Goal: Information Seeking & Learning: Learn about a topic

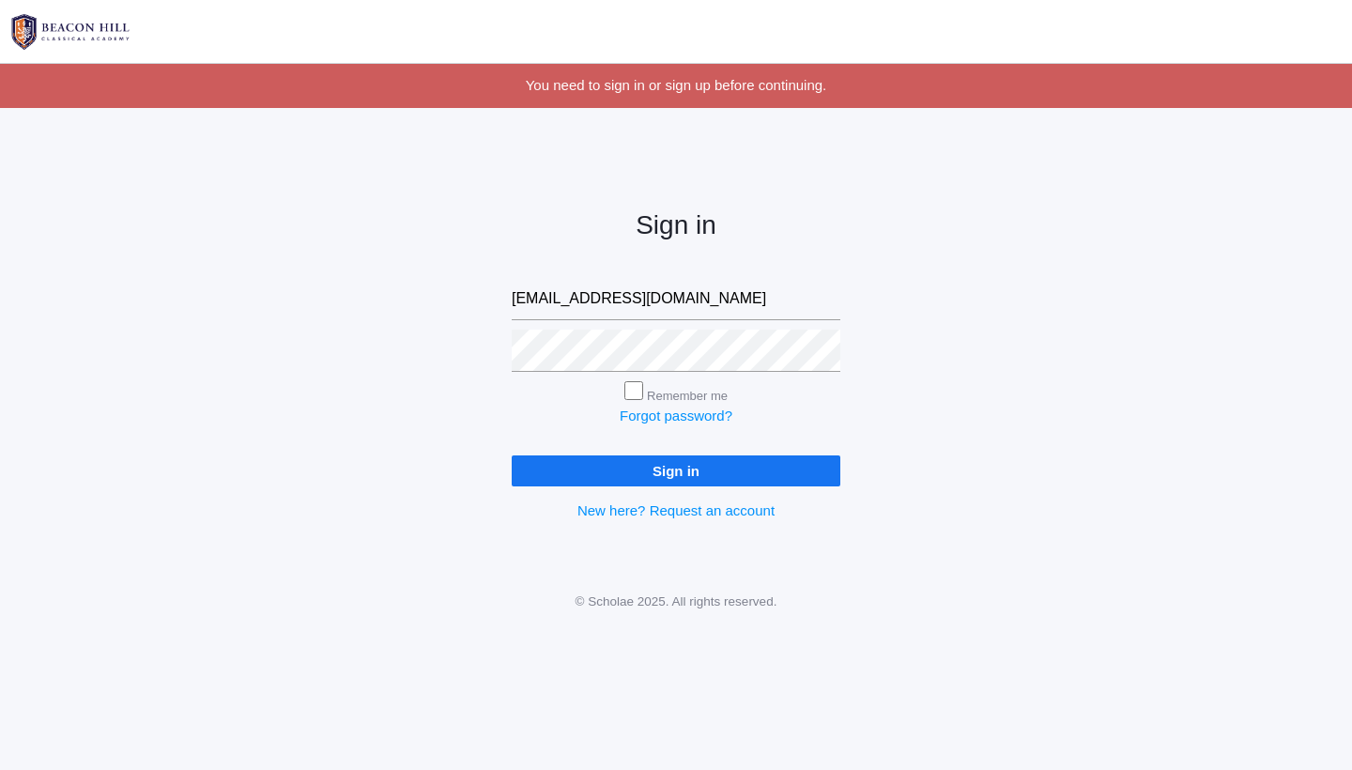
type input "[EMAIL_ADDRESS][DOMAIN_NAME]"
click at [633, 465] on input "Sign in" at bounding box center [676, 470] width 329 height 31
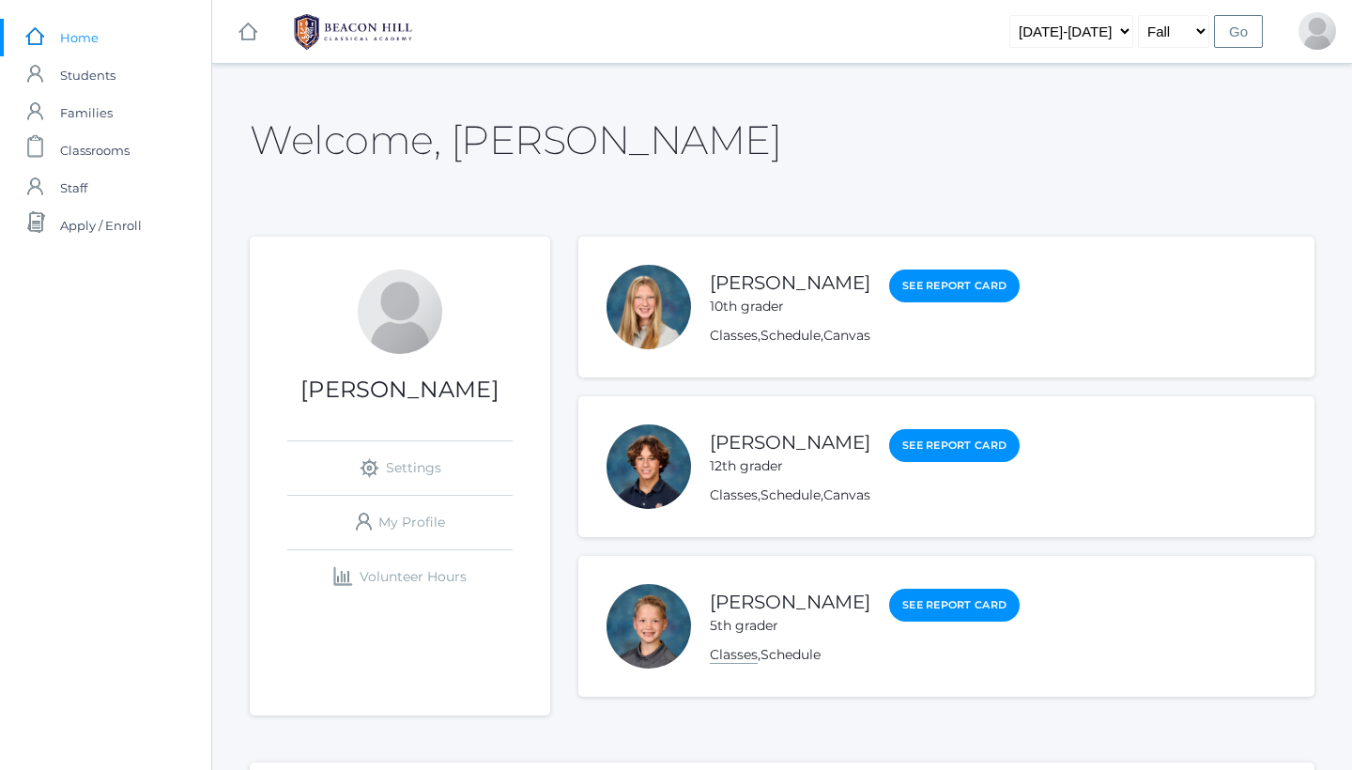
click at [734, 660] on link "Classes" at bounding box center [734, 655] width 48 height 18
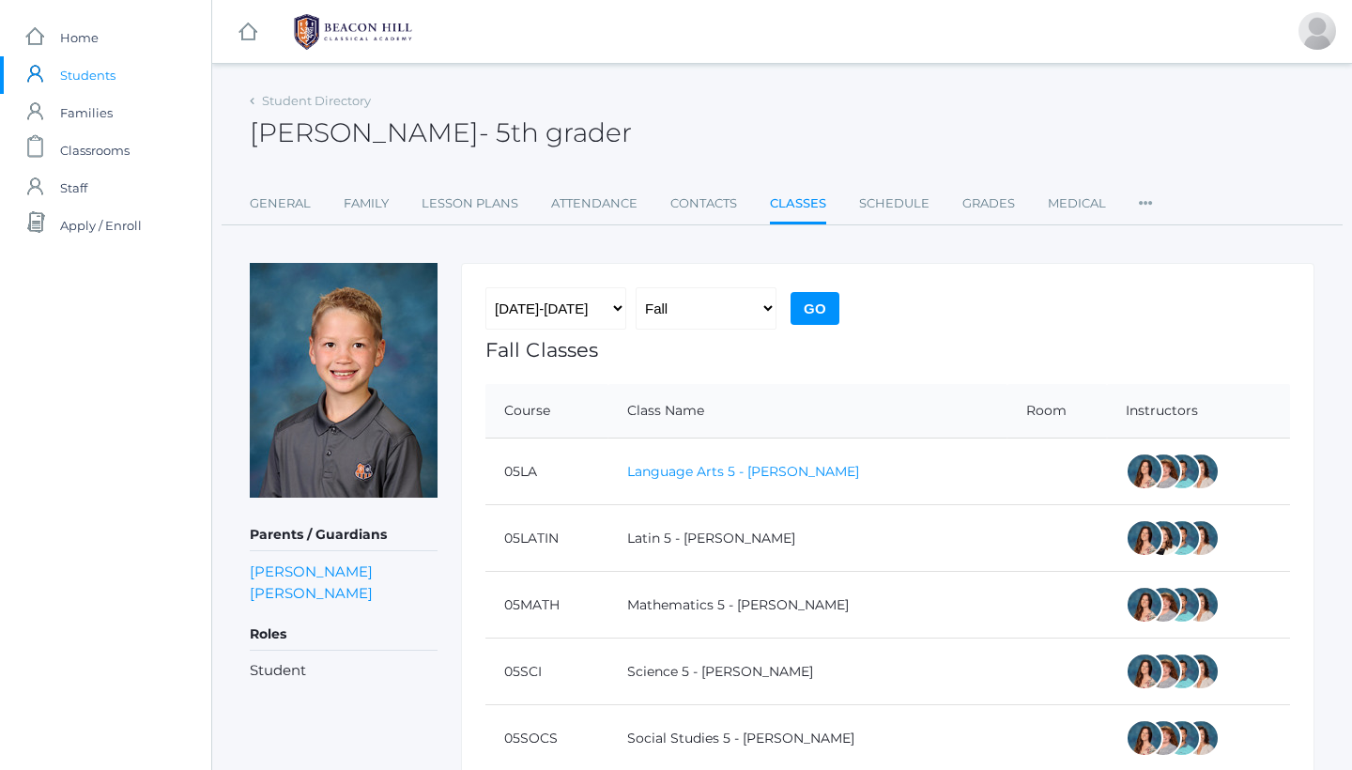
click at [728, 470] on link "Language Arts 5 - [PERSON_NAME]" at bounding box center [743, 471] width 232 height 17
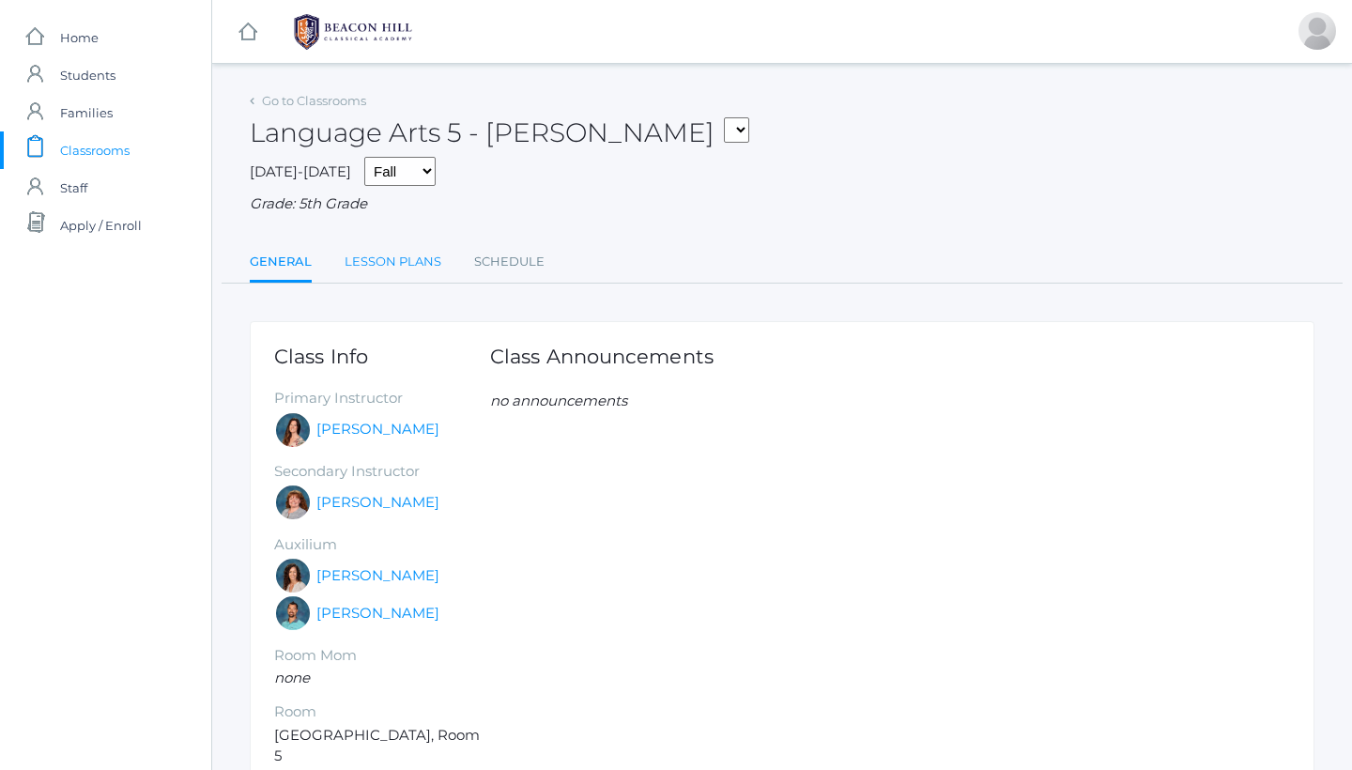
click at [407, 253] on link "Lesson Plans" at bounding box center [392, 262] width 97 height 38
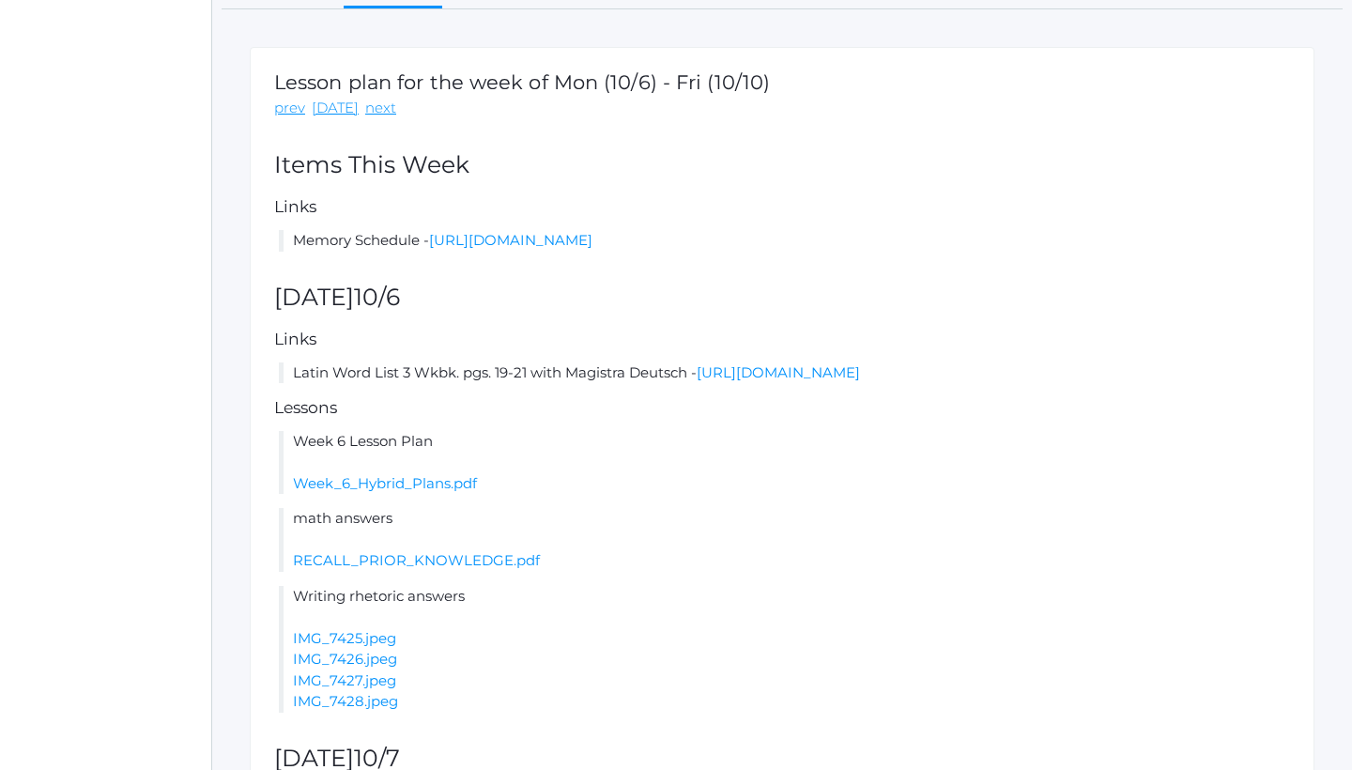
scroll to position [283, 0]
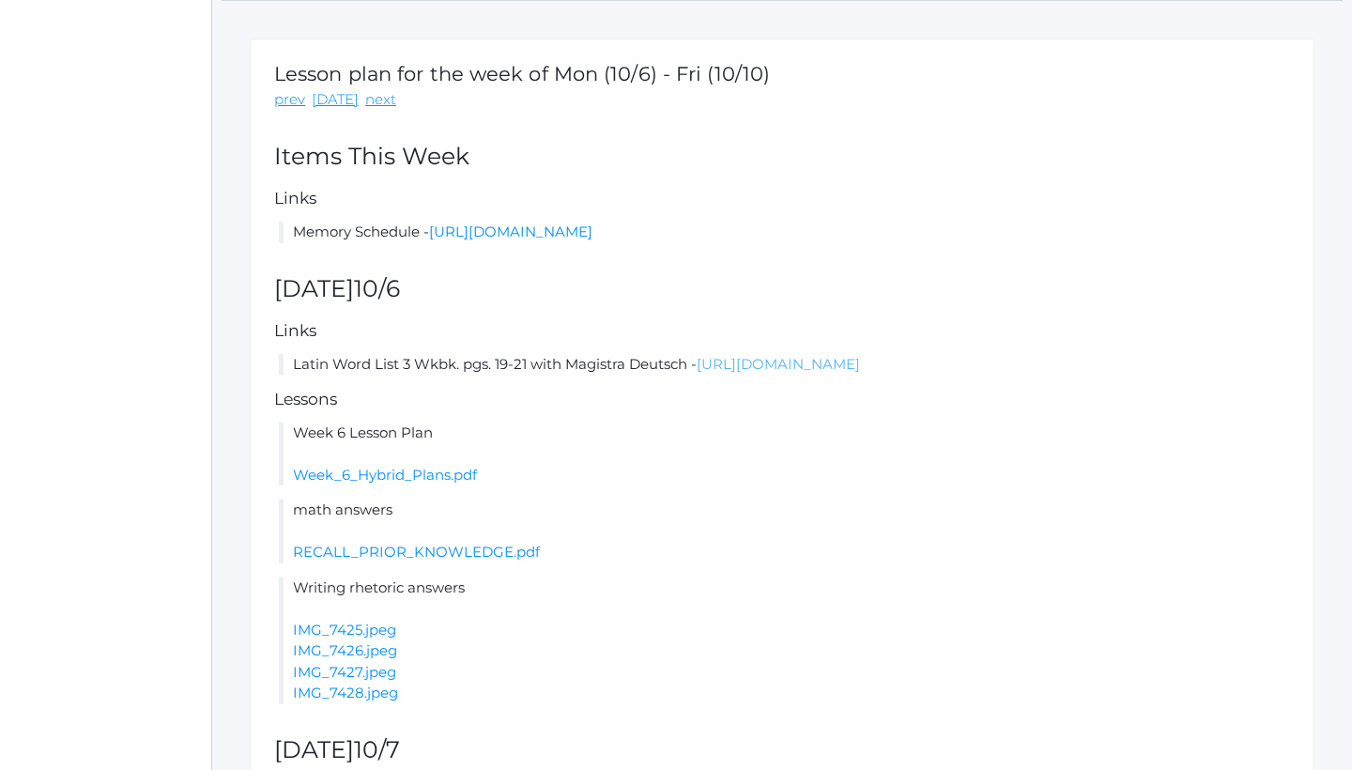
click at [812, 373] on link "[URL][DOMAIN_NAME]" at bounding box center [777, 364] width 163 height 18
click at [860, 371] on link "[URL][DOMAIN_NAME]" at bounding box center [777, 364] width 163 height 18
